Goal: Find specific page/section: Find specific page/section

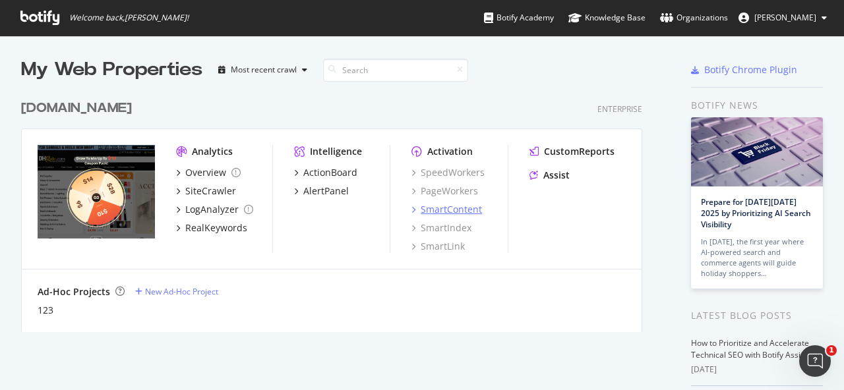
click at [460, 209] on div "SmartContent" at bounding box center [451, 209] width 61 height 13
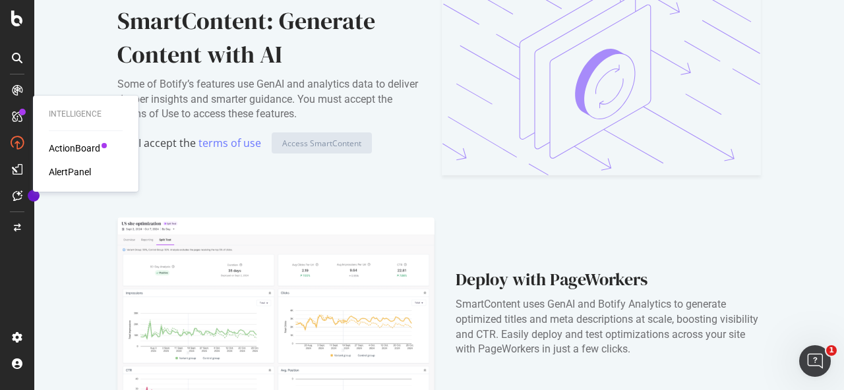
click at [79, 152] on div "ActionBoard" at bounding box center [74, 148] width 51 height 13
